Goal: Information Seeking & Learning: Check status

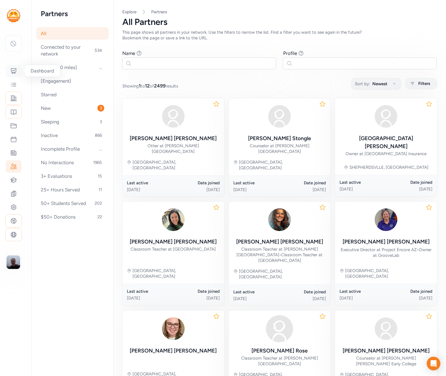
click at [12, 70] on icon at bounding box center [13, 71] width 7 height 7
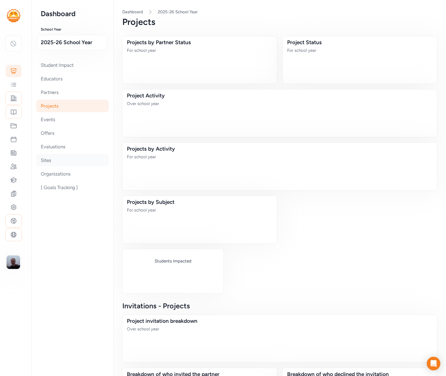
click at [56, 160] on div "Sites" at bounding box center [72, 160] width 72 height 12
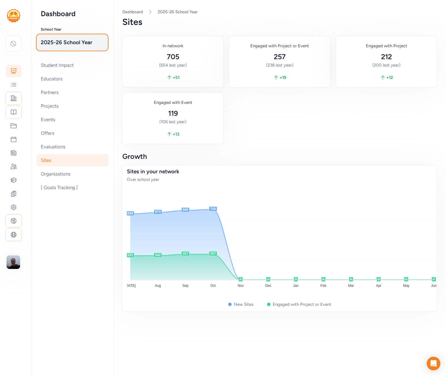
click at [69, 40] on span "2025-26 School Year" at bounding box center [72, 42] width 63 height 8
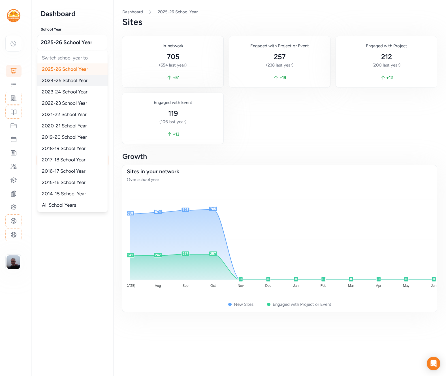
click at [63, 78] on span "2024-25 School Year" at bounding box center [65, 81] width 46 height 6
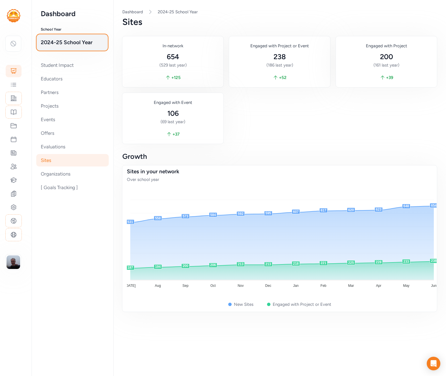
click at [68, 43] on span "2024-25 School Year" at bounding box center [72, 42] width 63 height 8
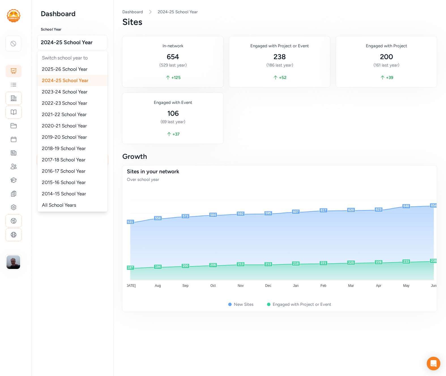
click at [21, 48] on div "Your Network None" at bounding box center [13, 43] width 27 height 15
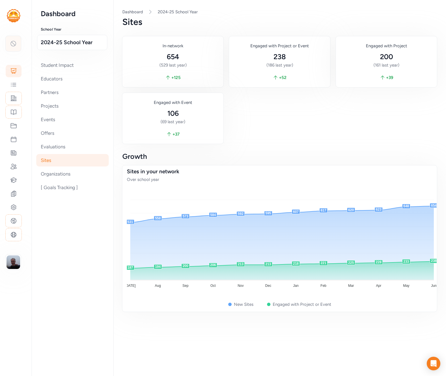
click at [15, 44] on icon at bounding box center [13, 43] width 7 height 7
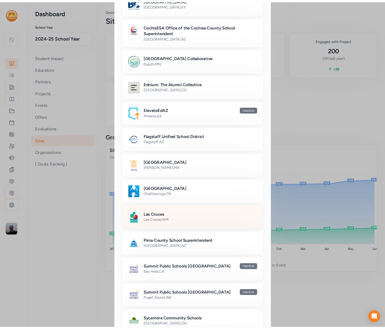
scroll to position [123, 0]
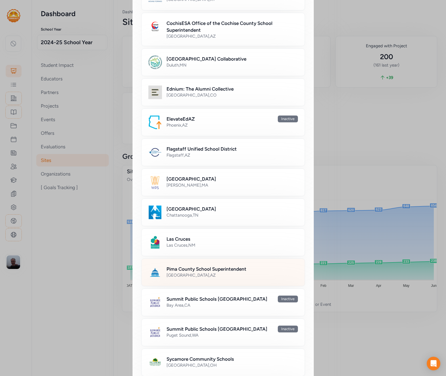
click at [205, 273] on div "Tucson , AZ" at bounding box center [231, 275] width 131 height 6
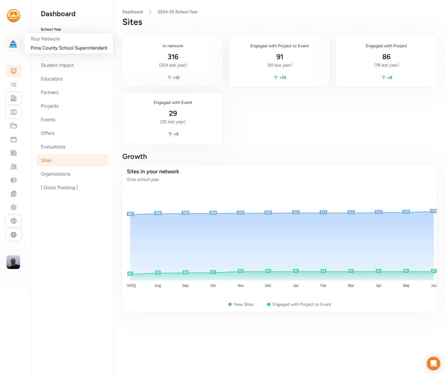
click at [14, 44] on img at bounding box center [13, 43] width 12 height 12
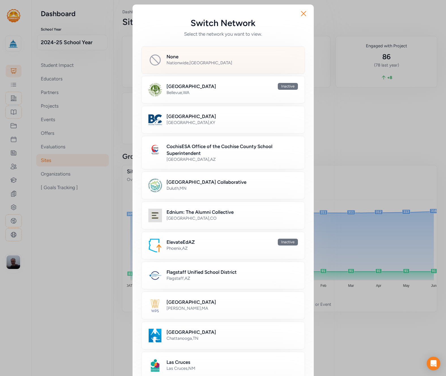
click at [181, 56] on div "None" at bounding box center [231, 56] width 131 height 7
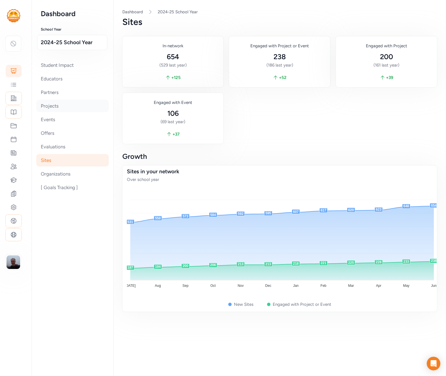
click at [69, 107] on div "Projects" at bounding box center [72, 106] width 72 height 12
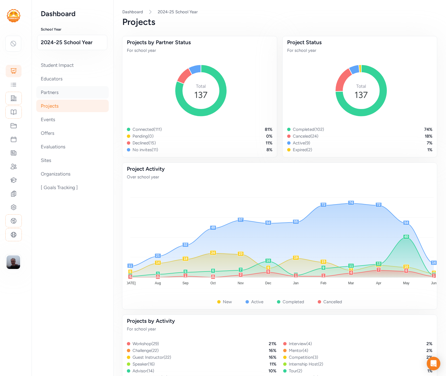
click at [70, 93] on div "Partners" at bounding box center [72, 92] width 72 height 12
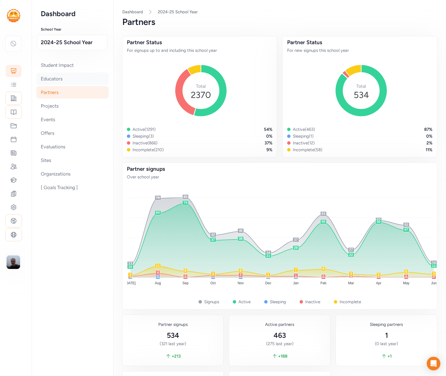
click at [66, 82] on div "Educators" at bounding box center [72, 78] width 72 height 12
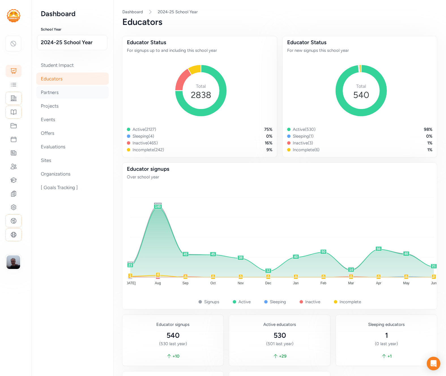
click at [65, 93] on div "Partners" at bounding box center [72, 92] width 72 height 12
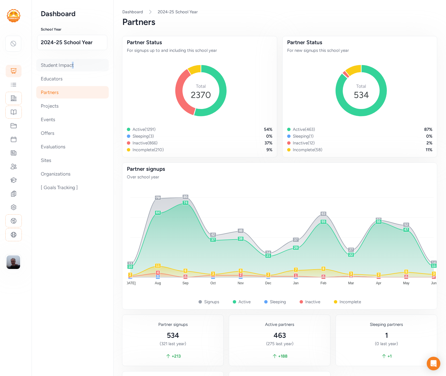
click at [69, 64] on div "Student Impact" at bounding box center [72, 65] width 72 height 12
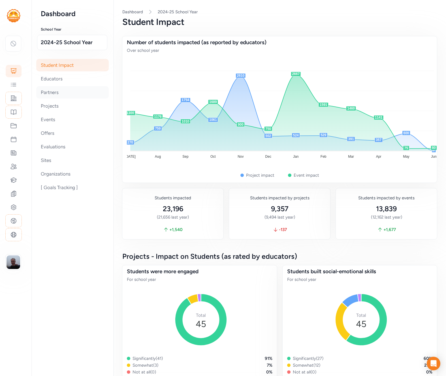
click at [67, 91] on div "Partners" at bounding box center [72, 92] width 72 height 12
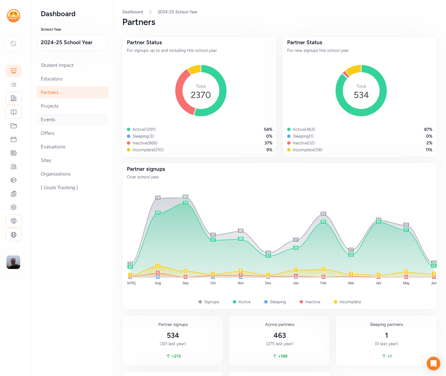
click at [58, 119] on div "Events" at bounding box center [72, 119] width 72 height 12
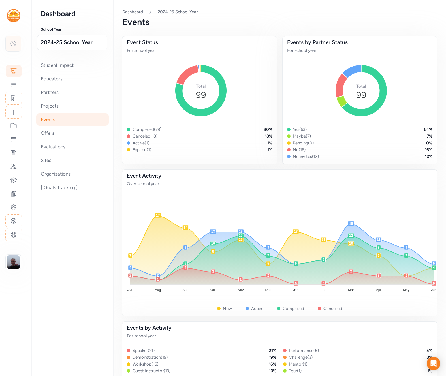
click at [12, 46] on icon at bounding box center [13, 43] width 7 height 7
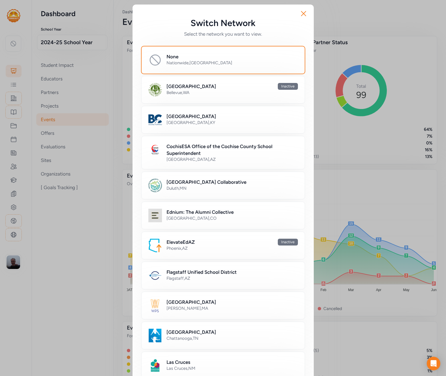
click at [119, 34] on div "Switch Network Select the network you want to view. Close None Nationwide , USA…" at bounding box center [223, 331] width 446 height 663
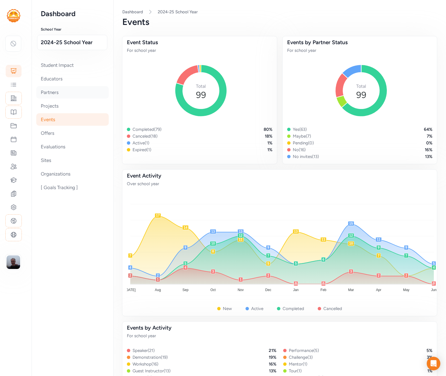
click at [62, 91] on div "Partners" at bounding box center [72, 92] width 72 height 12
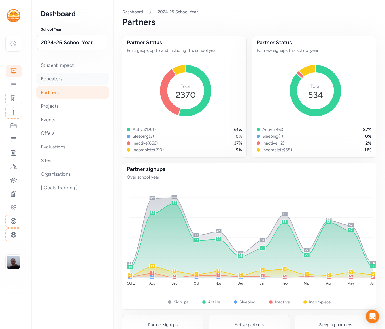
click at [65, 80] on div "Educators" at bounding box center [72, 78] width 72 height 12
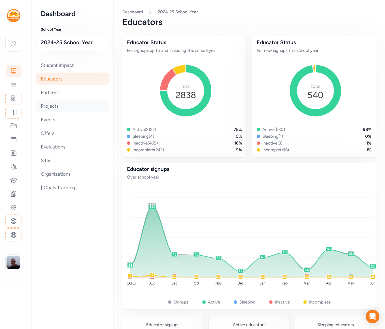
click at [58, 106] on div "Projects" at bounding box center [72, 106] width 72 height 12
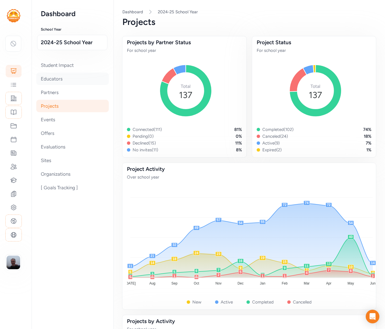
click at [70, 83] on div "Educators" at bounding box center [72, 78] width 72 height 12
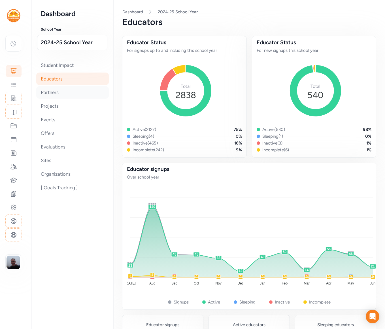
click at [68, 91] on div "Partners" at bounding box center [72, 92] width 72 height 12
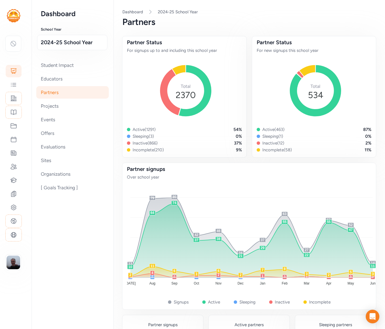
click at [62, 158] on div "Sites" at bounding box center [72, 160] width 72 height 12
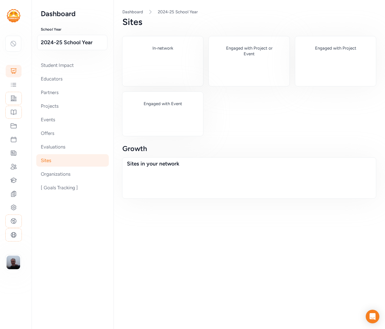
click at [220, 20] on div "Sites" at bounding box center [248, 22] width 253 height 10
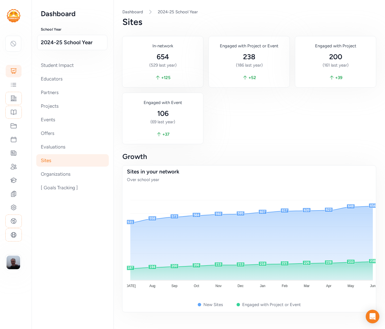
click at [246, 115] on div "In-network 654 (529 last year) + 125 Engaged with Project or Event 238 (186 las…" at bounding box center [248, 90] width 253 height 108
click at [246, 116] on div "In-network 654 (529 last year) + 125 Engaged with Project or Event 238 (186 las…" at bounding box center [248, 90] width 253 height 108
click at [246, 113] on div "In-network 654 (529 last year) + 125 Engaged with Project or Event 238 (186 las…" at bounding box center [248, 90] width 253 height 108
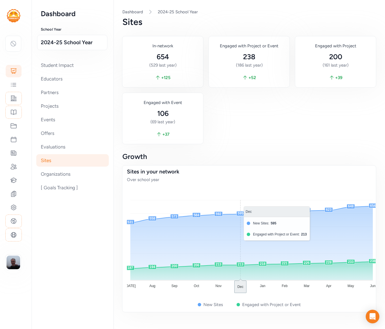
click at [227, 115] on div "In-network 654 (529 last year) + 125 Engaged with Project or Event 238 (186 las…" at bounding box center [248, 90] width 253 height 108
click at [113, 58] on div "School year 2024-25 School Year Page Sites Dashboard 2024-25 School Year Sites …" at bounding box center [248, 160] width 271 height 321
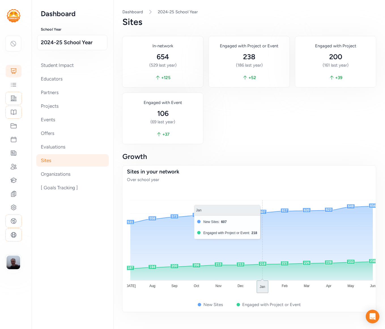
click at [246, 115] on div "In-network 654 (529 last year) + 125 Engaged with Project or Event 238 (186 las…" at bounding box center [248, 90] width 253 height 108
click at [239, 112] on div "In-network 654 (529 last year) + 125 Engaged with Project or Event 238 (186 las…" at bounding box center [248, 90] width 253 height 108
click at [239, 113] on div "In-network 654 (529 last year) + 125 Engaged with Project or Event 238 (186 las…" at bounding box center [248, 90] width 253 height 108
click at [60, 185] on div "[ Goals Tracking ]" at bounding box center [72, 187] width 72 height 12
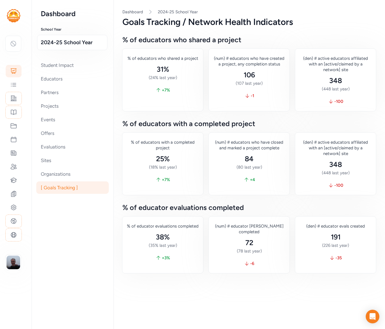
click at [276, 63] on div "(num) # educators who have created a project, any completion status" at bounding box center [249, 60] width 72 height 11
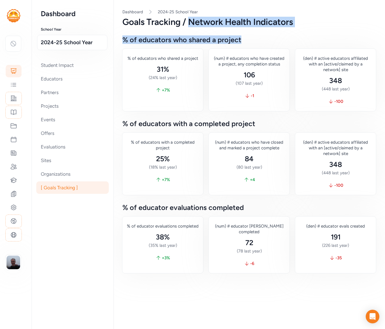
drag, startPoint x: 237, startPoint y: 40, endPoint x: 185, endPoint y: 20, distance: 56.0
click at [185, 20] on div "Goals Tracking / Network Health Indicators" at bounding box center [248, 22] width 253 height 10
drag, startPoint x: 185, startPoint y: 22, endPoint x: 248, endPoint y: 40, distance: 65.4
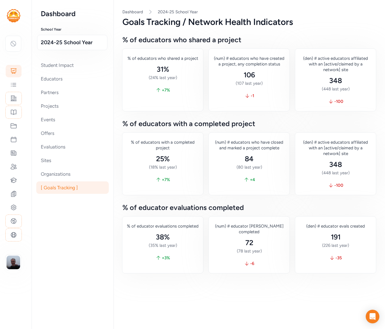
click at [243, 40] on h3 "% of educators who shared a project" at bounding box center [248, 39] width 253 height 7
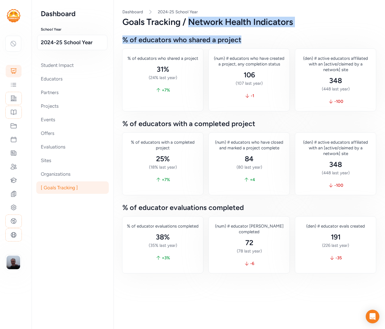
drag, startPoint x: 236, startPoint y: 38, endPoint x: 185, endPoint y: 20, distance: 54.1
click at [245, 37] on h3 "% of educators who shared a project" at bounding box center [248, 39] width 253 height 7
drag, startPoint x: 237, startPoint y: 40, endPoint x: 187, endPoint y: 21, distance: 54.3
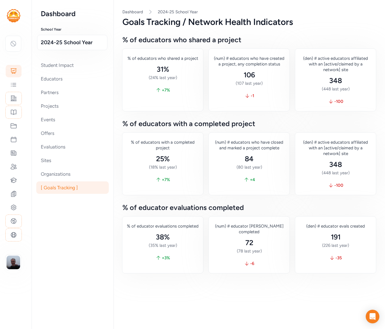
click at [183, 22] on div "Goals Tracking / Network Health Indicators" at bounding box center [248, 22] width 253 height 10
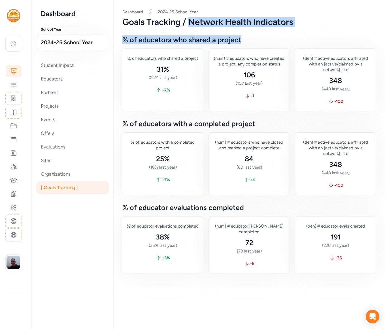
drag, startPoint x: 185, startPoint y: 22, endPoint x: 248, endPoint y: 38, distance: 65.4
click at [248, 38] on h3 "% of educators who shared a project" at bounding box center [248, 39] width 253 height 7
drag, startPoint x: 238, startPoint y: 39, endPoint x: 185, endPoint y: 22, distance: 55.4
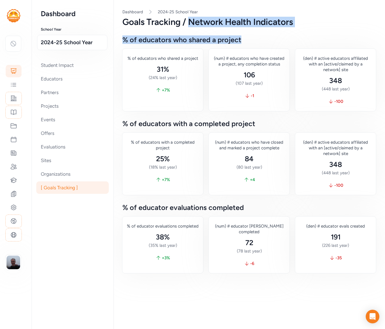
drag, startPoint x: 237, startPoint y: 42, endPoint x: 202, endPoint y: 21, distance: 40.5
drag, startPoint x: 186, startPoint y: 20, endPoint x: 243, endPoint y: 39, distance: 59.8
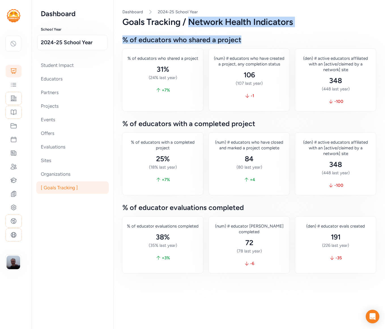
click at [243, 39] on h3 "% of educators who shared a project" at bounding box center [248, 39] width 253 height 7
drag, startPoint x: 237, startPoint y: 40, endPoint x: 186, endPoint y: 22, distance: 53.6
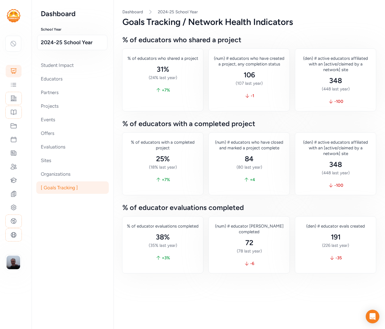
click at [239, 39] on h3 "% of educators who shared a project" at bounding box center [248, 39] width 253 height 7
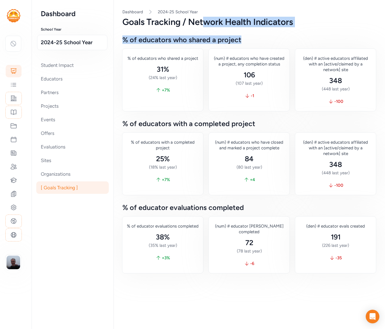
drag, startPoint x: 239, startPoint y: 39, endPoint x: 200, endPoint y: 22, distance: 42.8
click at [200, 22] on div "Goals Tracking / Network Health Indicators" at bounding box center [248, 22] width 253 height 10
drag, startPoint x: 200, startPoint y: 22, endPoint x: 238, endPoint y: 40, distance: 42.5
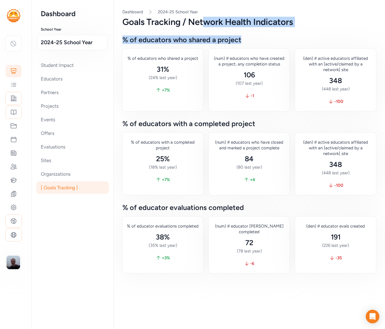
click at [244, 40] on h3 "% of educators who shared a project" at bounding box center [248, 39] width 253 height 7
drag, startPoint x: 239, startPoint y: 40, endPoint x: 137, endPoint y: 38, distance: 102.2
click at [137, 38] on h3 "% of educators who shared a project" at bounding box center [248, 39] width 253 height 7
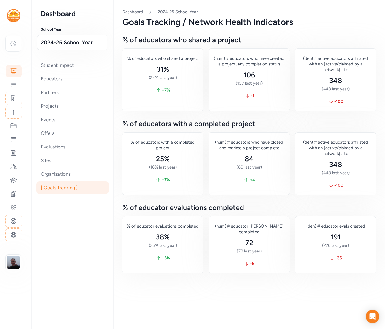
click at [134, 39] on h3 "% of educators who shared a project" at bounding box center [248, 39] width 253 height 7
drag, startPoint x: 134, startPoint y: 39, endPoint x: 205, endPoint y: 39, distance: 71.3
click at [205, 39] on h3 "% of educators who shared a project" at bounding box center [248, 39] width 253 height 7
click at [196, 41] on h3 "% of educators who shared a project" at bounding box center [248, 39] width 253 height 7
drag, startPoint x: 236, startPoint y: 40, endPoint x: 119, endPoint y: 40, distance: 116.9
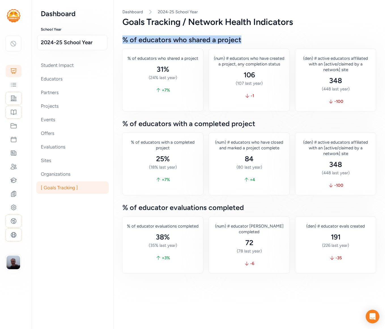
click at [122, 40] on h3 "% of educators who shared a project" at bounding box center [248, 39] width 253 height 7
click at [150, 40] on h3 "% of educators who shared a project" at bounding box center [248, 39] width 253 height 7
click at [263, 42] on h3 "% of educators who shared a project" at bounding box center [248, 39] width 253 height 7
